Goal: Transaction & Acquisition: Purchase product/service

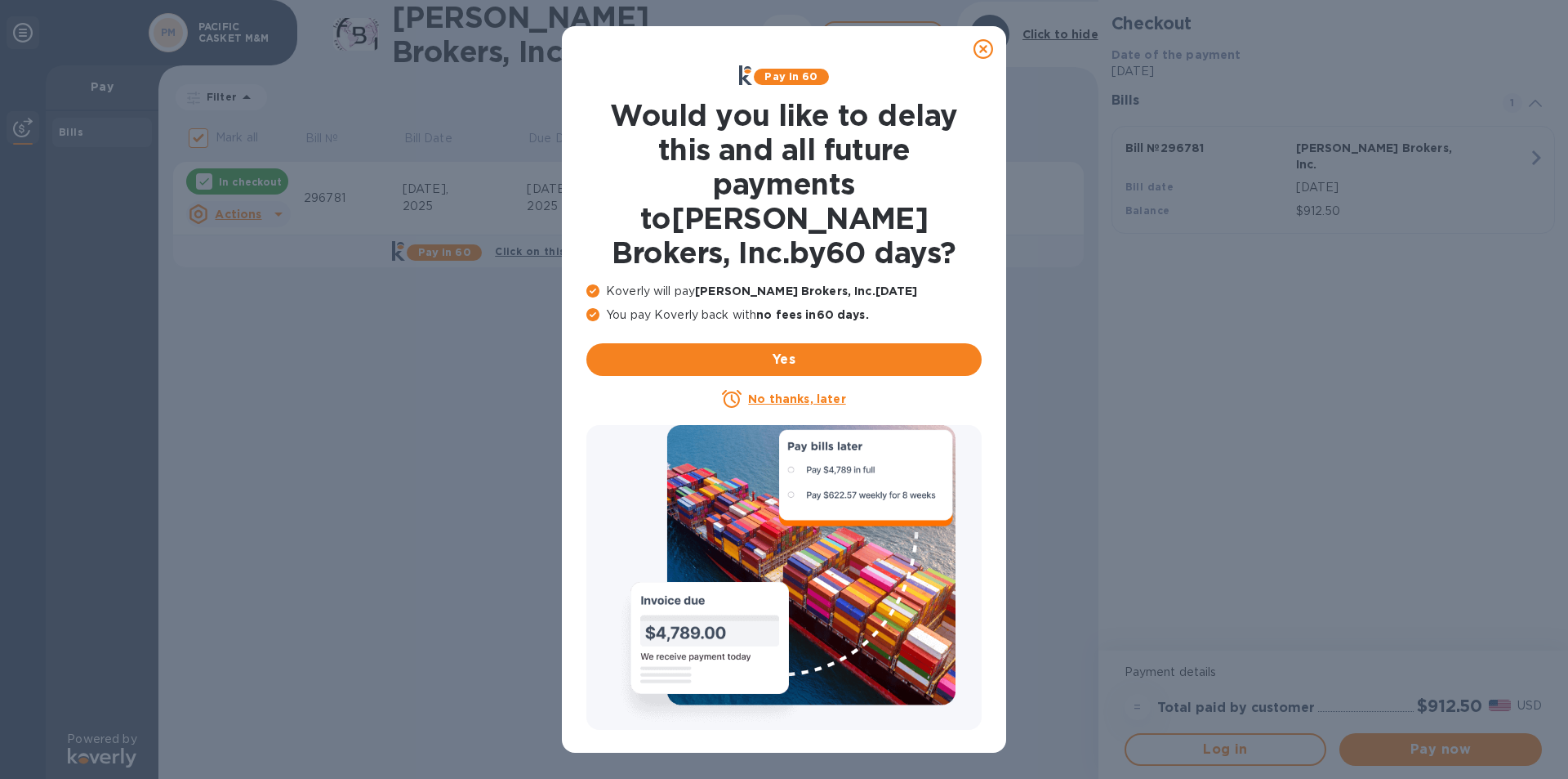
click at [979, 53] on icon at bounding box center [983, 49] width 20 height 20
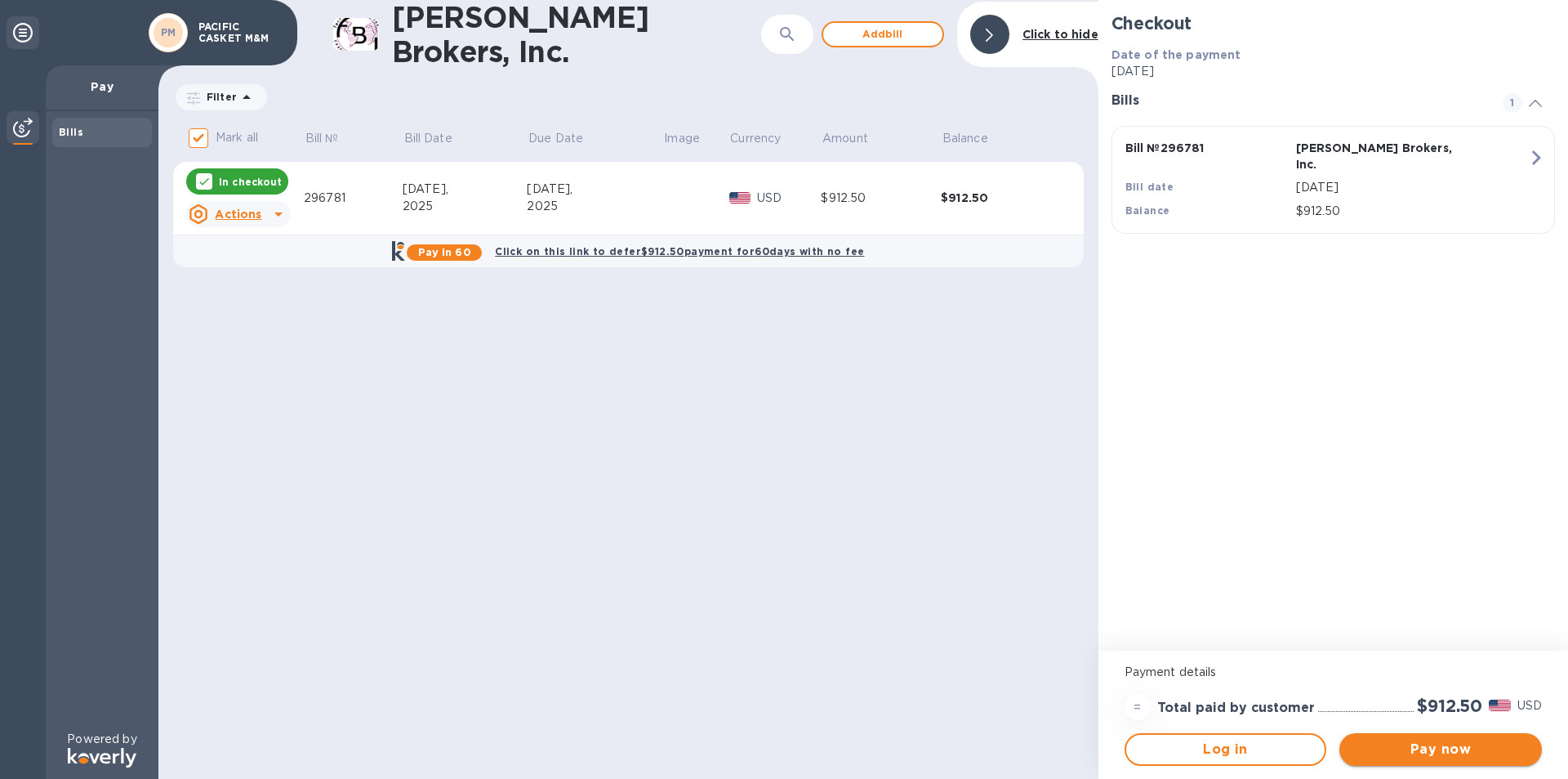
click at [1428, 745] on span "Pay now" at bounding box center [1441, 749] width 177 height 20
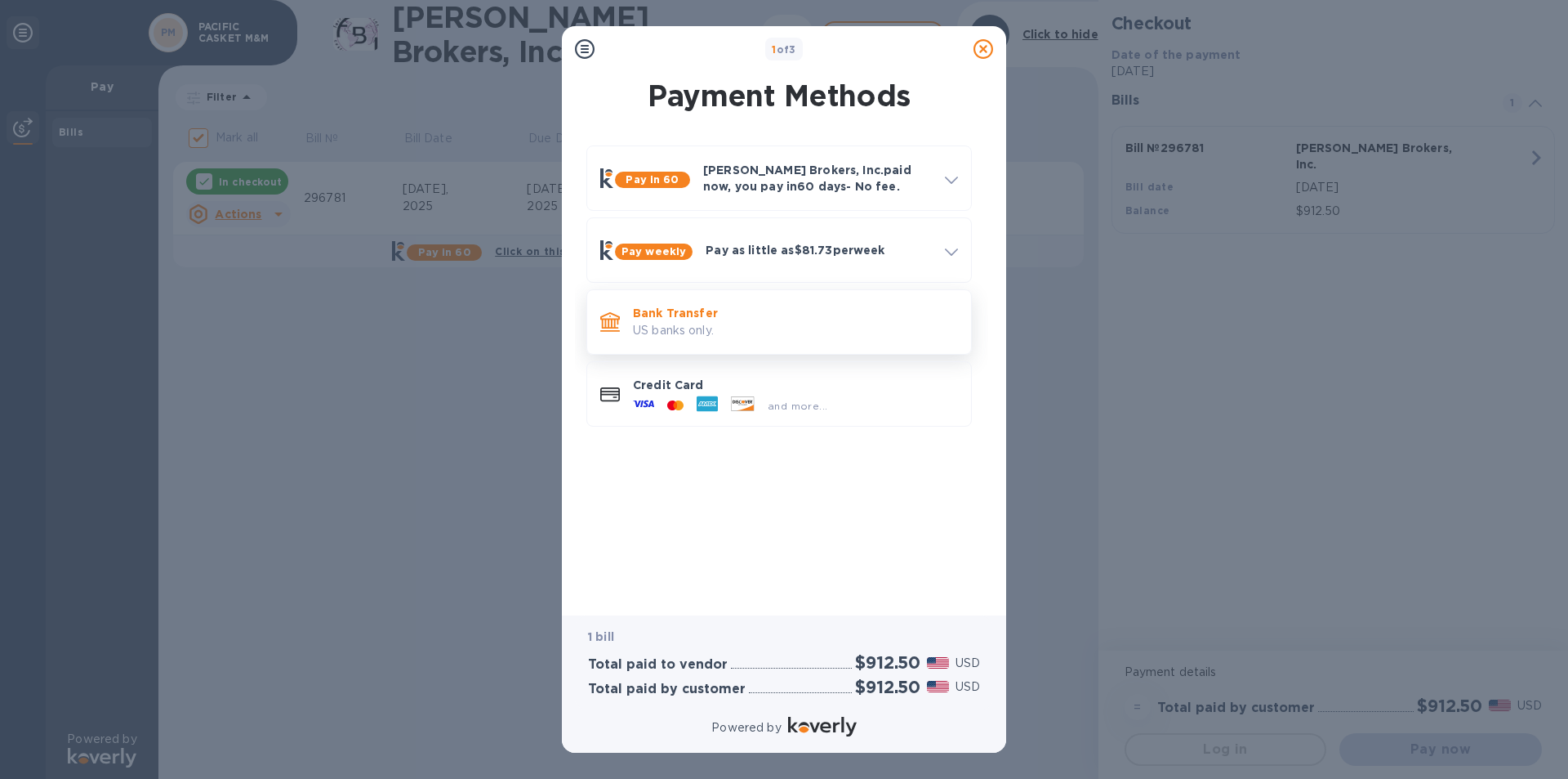
click at [727, 323] on p "US banks only." at bounding box center [795, 330] width 325 height 17
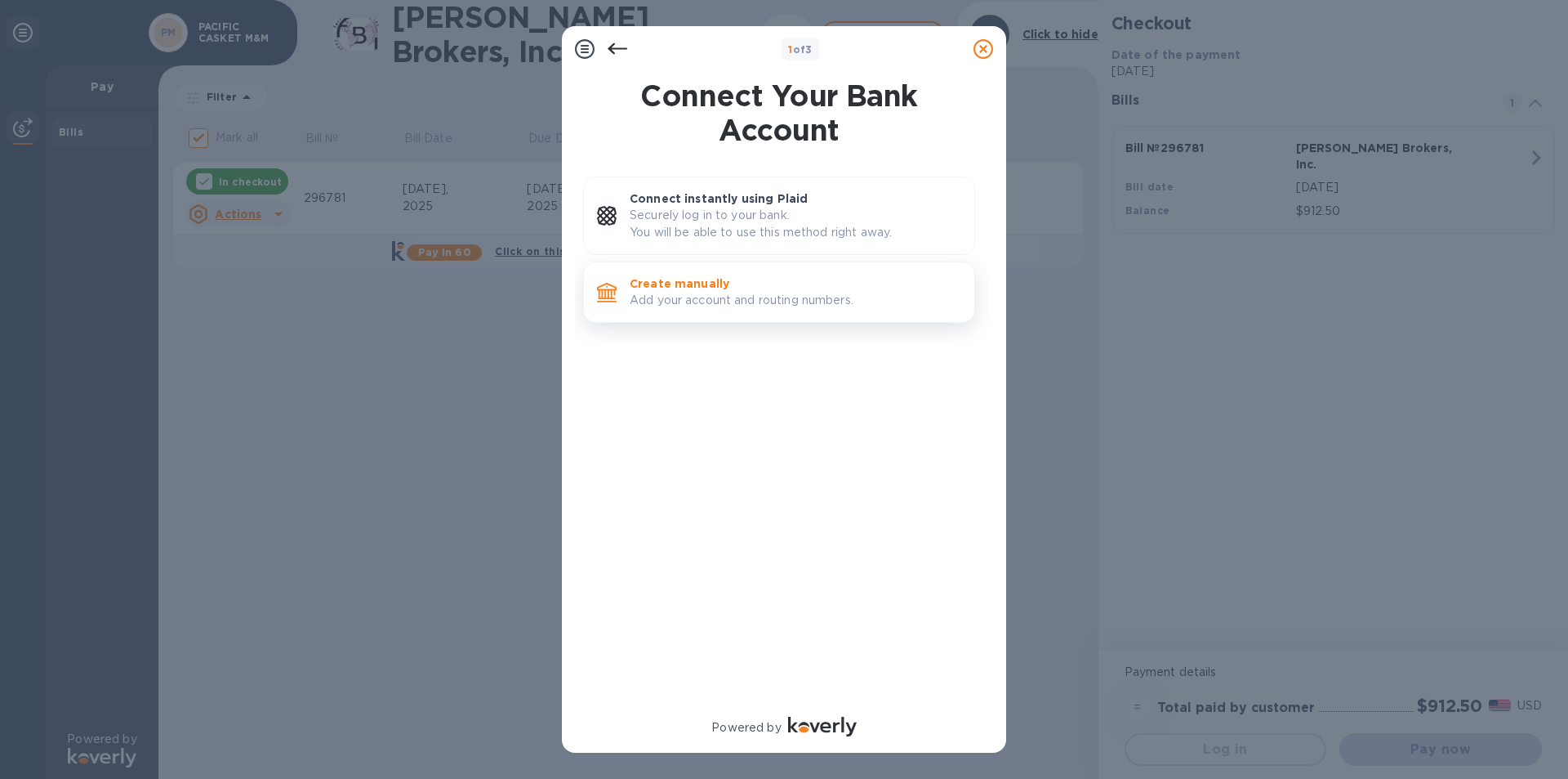
click at [736, 295] on p "Add your account and routing numbers." at bounding box center [795, 301] width 332 height 17
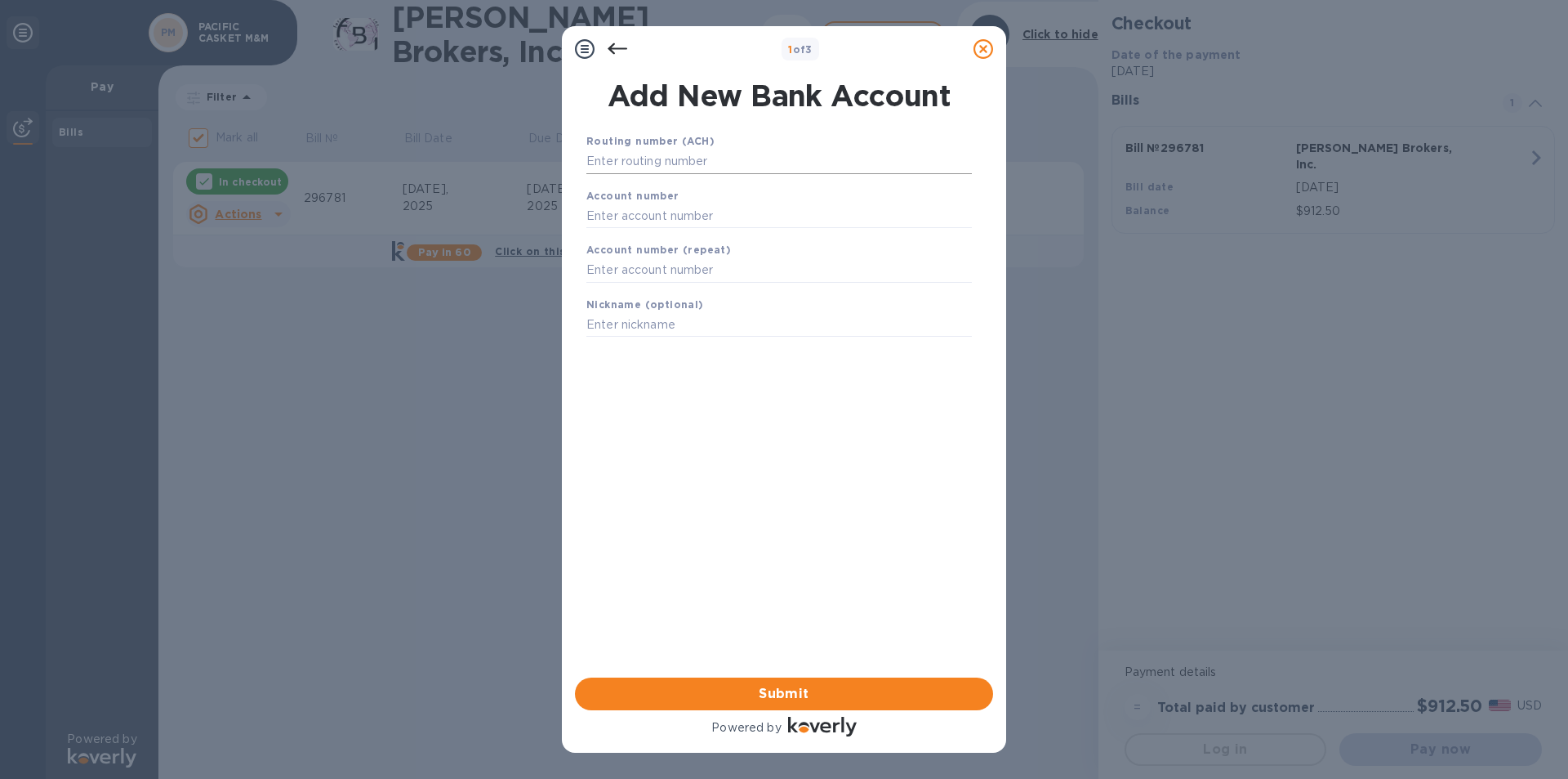
click at [651, 165] on input "text" at bounding box center [779, 162] width 386 height 24
click at [620, 47] on icon at bounding box center [617, 49] width 20 height 20
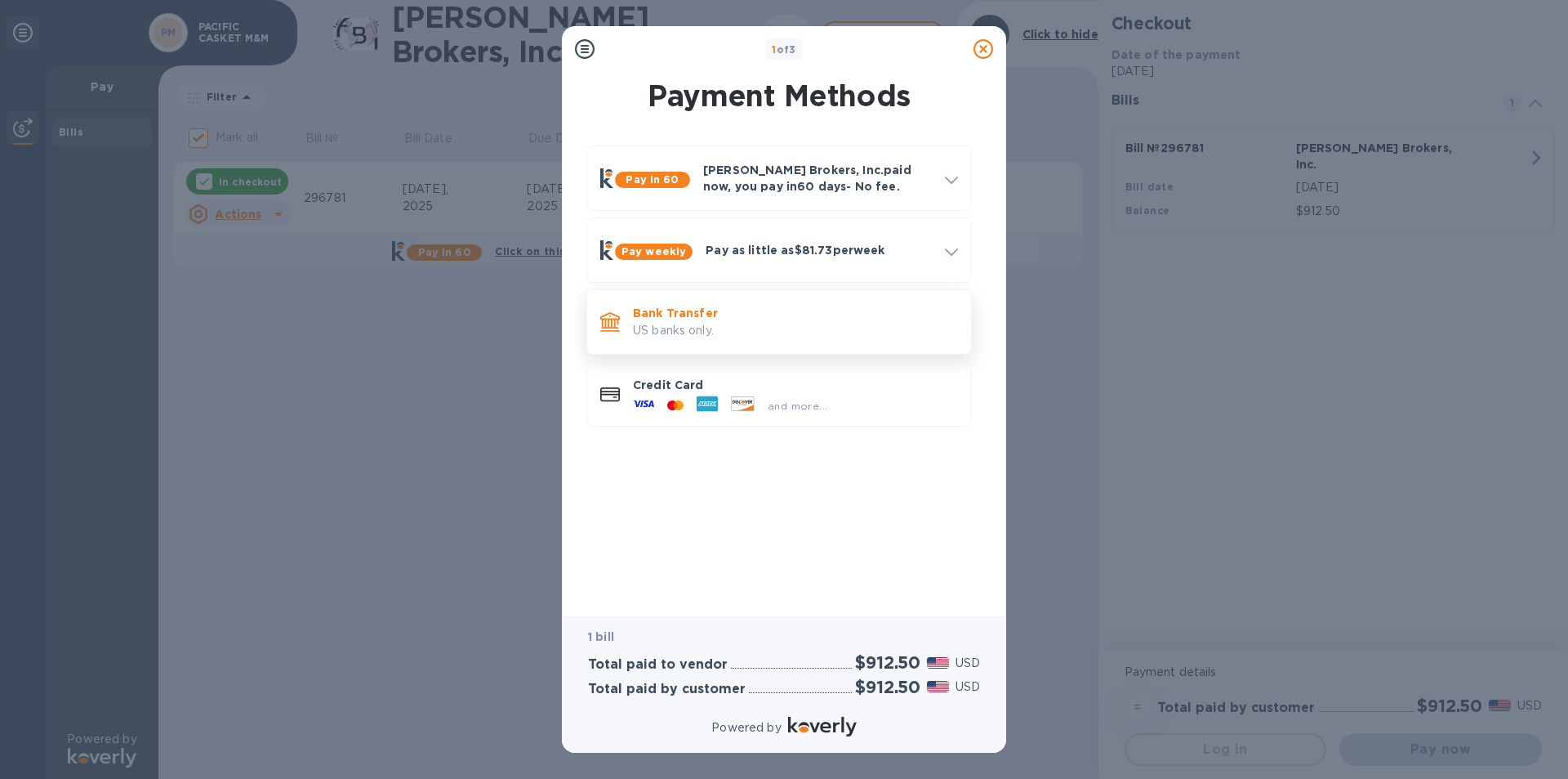
click at [690, 326] on p "US banks only." at bounding box center [795, 330] width 325 height 17
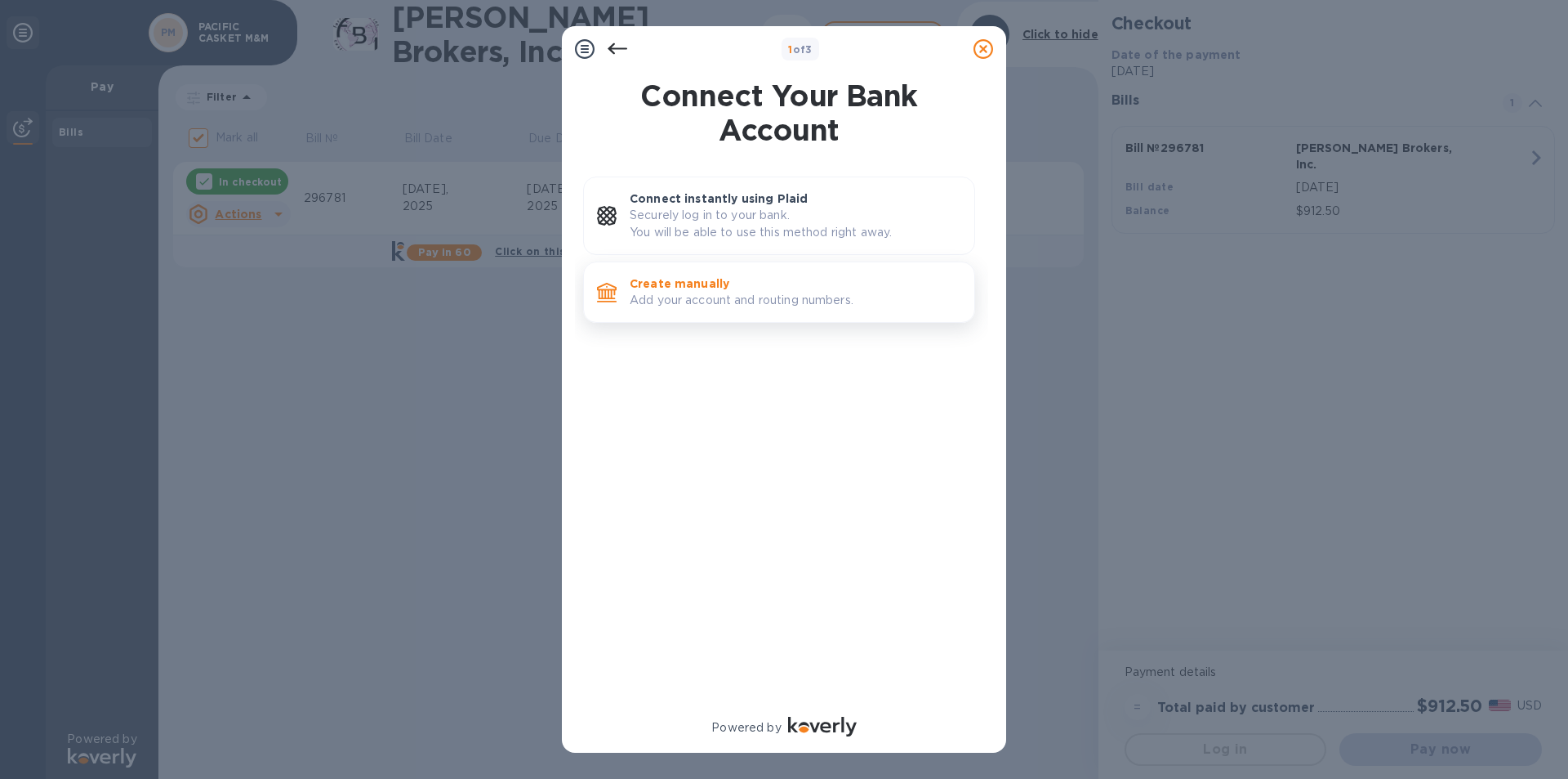
click at [690, 289] on p "Create manually" at bounding box center [795, 283] width 332 height 16
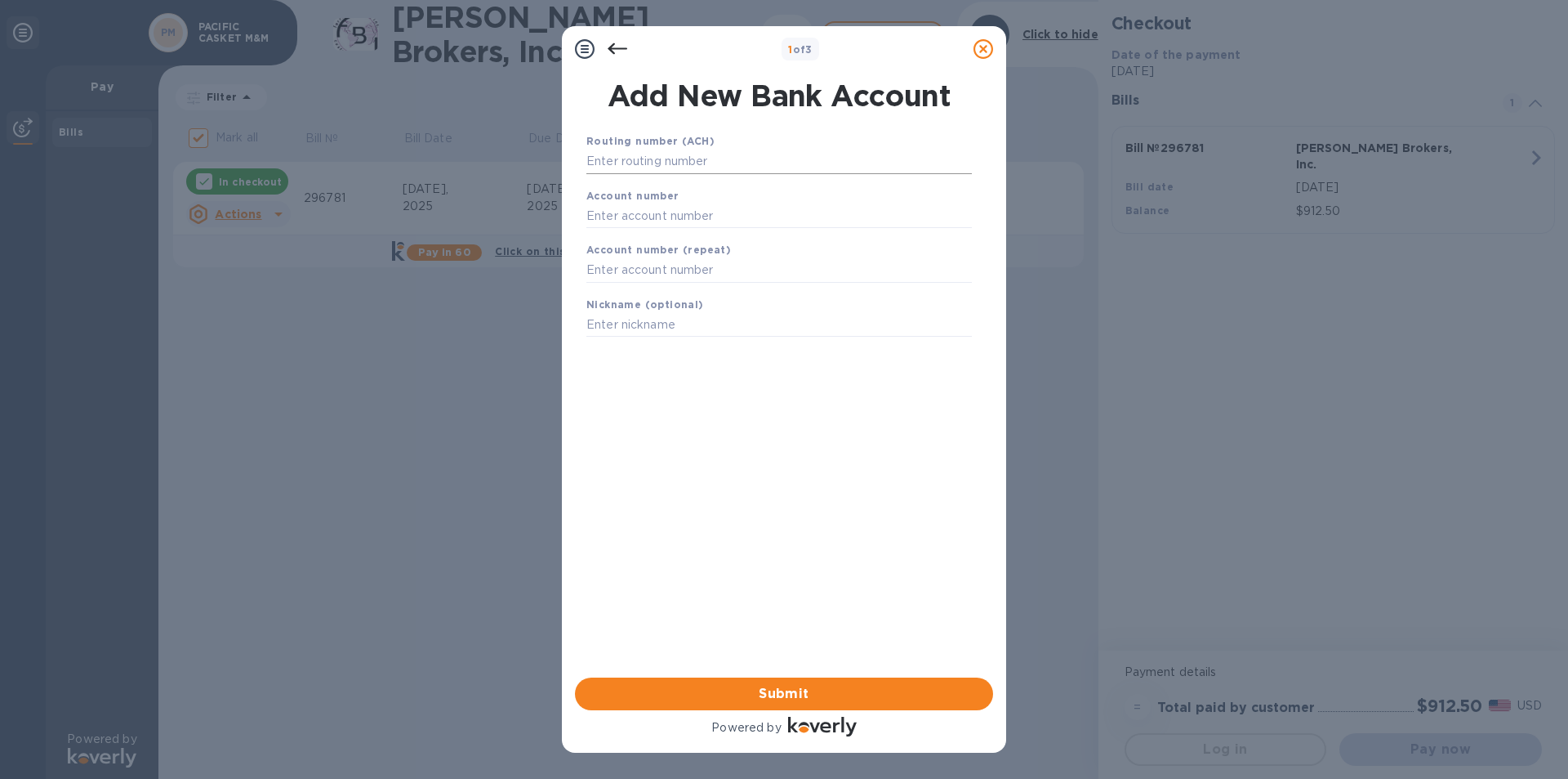
click at [636, 166] on input "text" at bounding box center [779, 162] width 386 height 24
type input "122235821"
click at [610, 242] on input "text" at bounding box center [779, 236] width 386 height 24
type input "157520364124"
click at [621, 296] on input "text" at bounding box center [779, 291] width 386 height 24
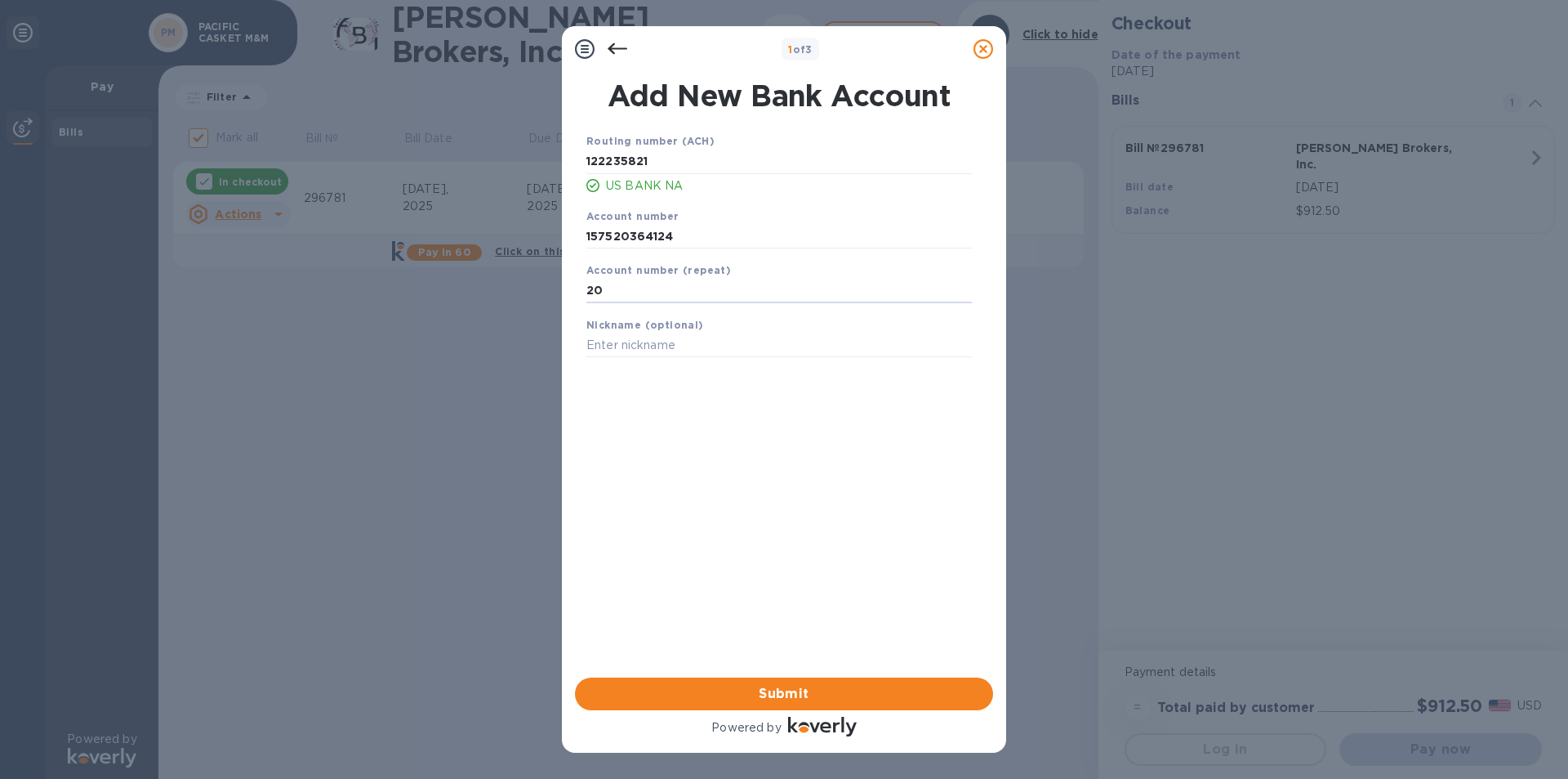
type input "2"
type input "157520364124"
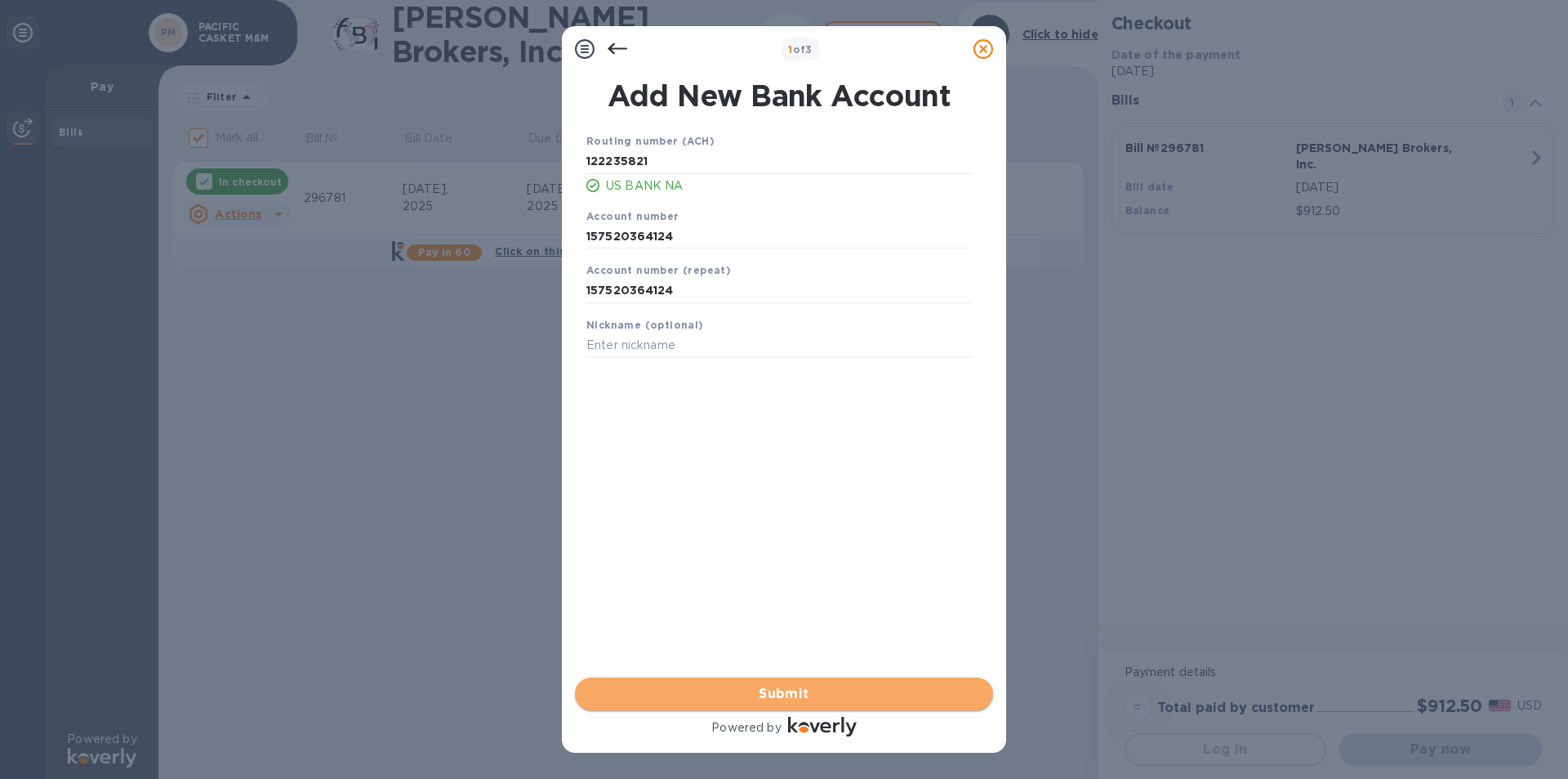
click at [794, 697] on span "Submit" at bounding box center [784, 693] width 392 height 20
